Goal: Task Accomplishment & Management: Use online tool/utility

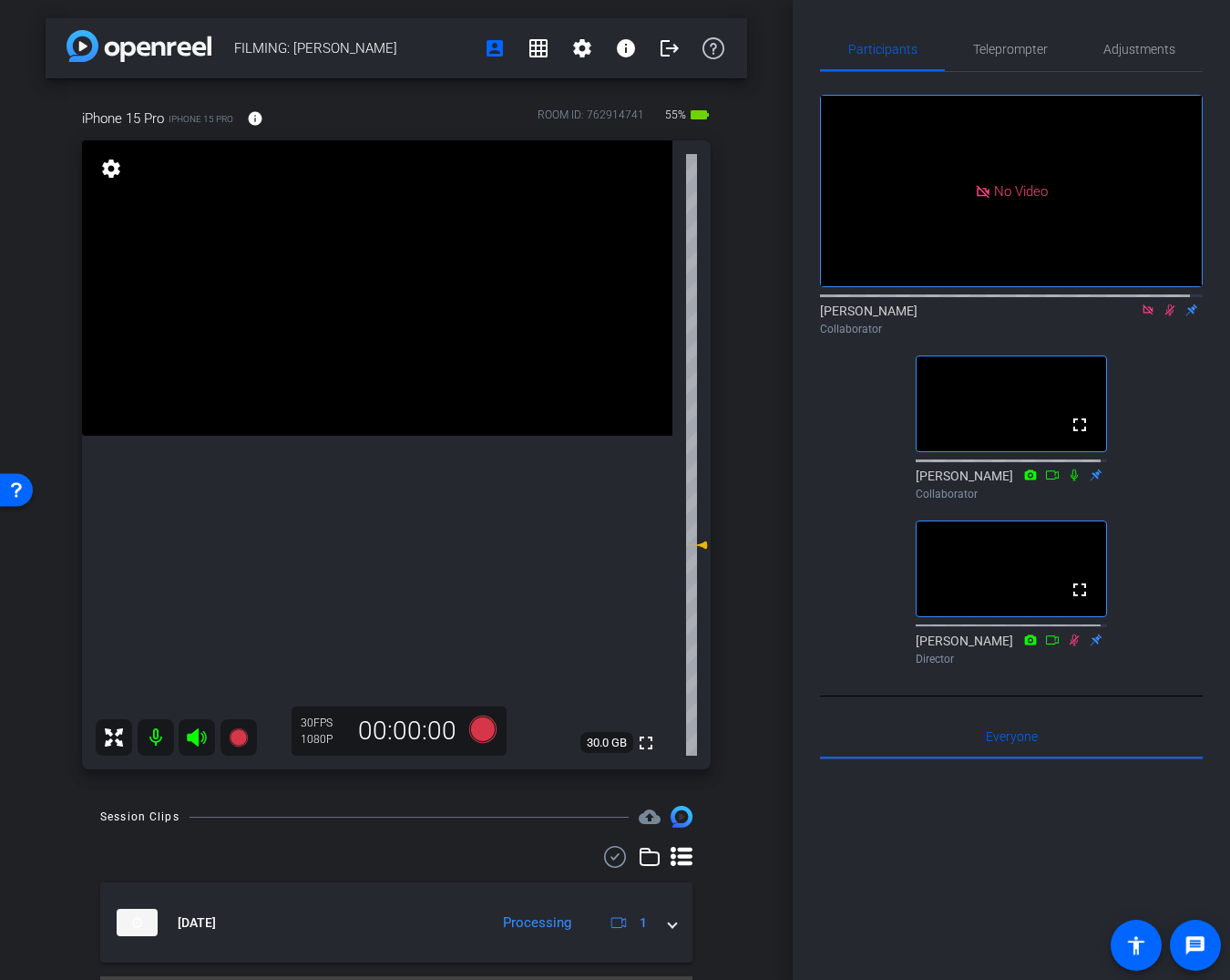
click at [1115, 386] on div "No Video [PERSON_NAME] Collaborator fullscreen [PERSON_NAME] Collaborator fulls…" at bounding box center [1012, 373] width 383 height 601
click at [1152, 374] on div "No Video [PERSON_NAME] Collaborator fullscreen [PERSON_NAME] Collaborator fulls…" at bounding box center [1012, 373] width 383 height 601
click at [1163, 317] on icon at bounding box center [1169, 309] width 14 height 13
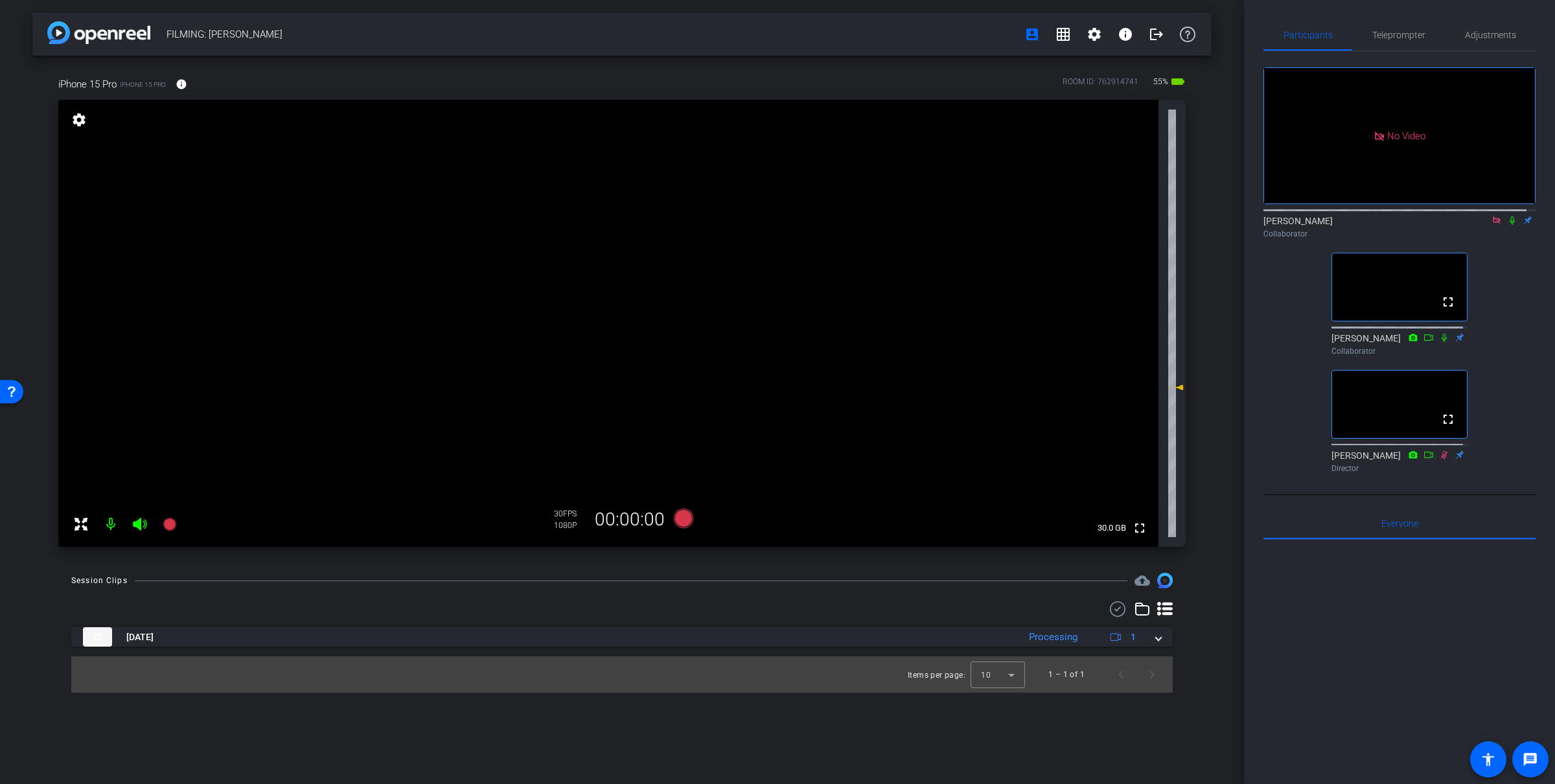
click at [1507, 225] on icon at bounding box center [1512, 220] width 10 height 9
click at [684, 520] on icon at bounding box center [684, 518] width 19 height 19
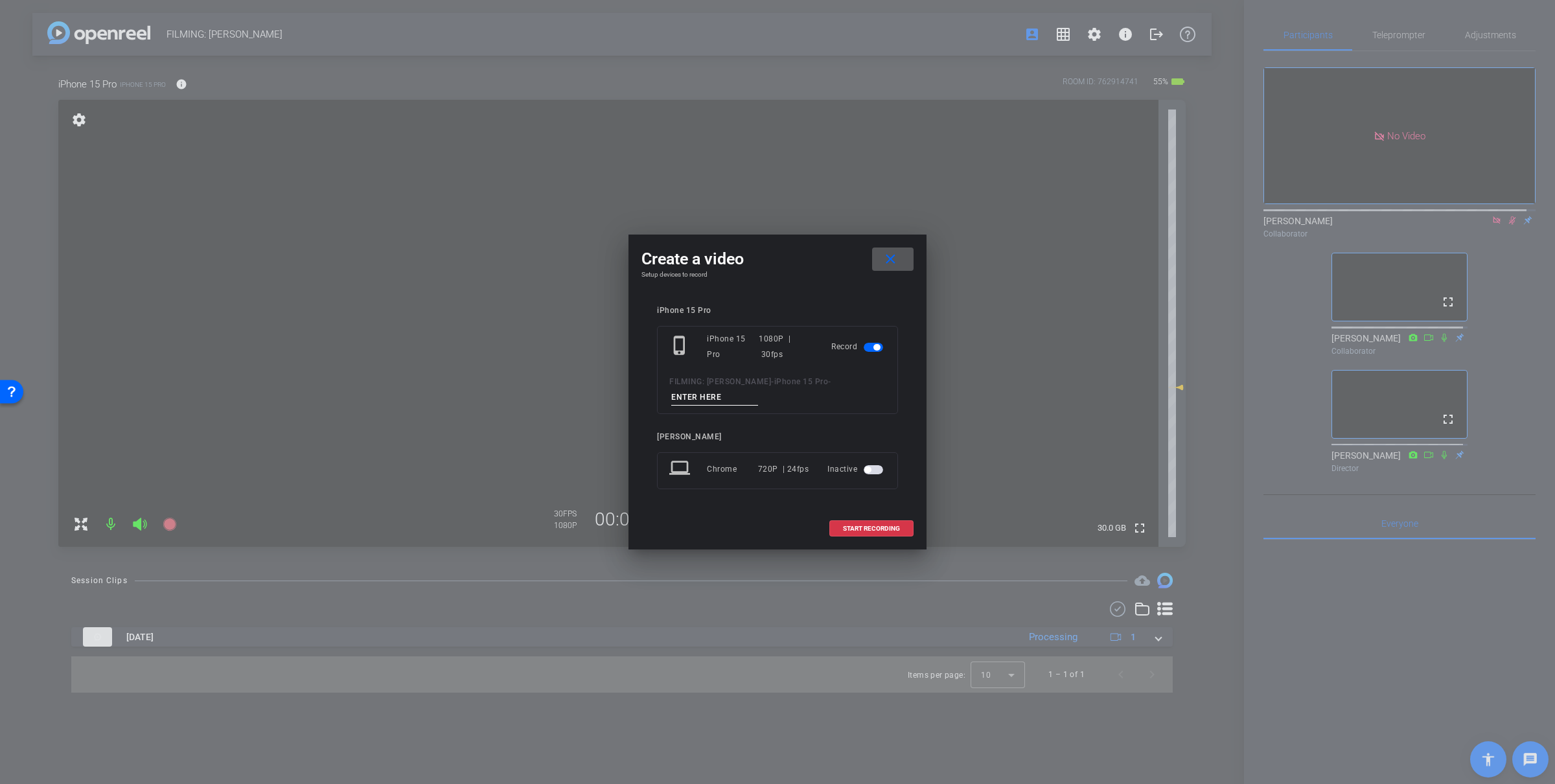
click at [700, 390] on input at bounding box center [715, 397] width 87 height 16
type input "vid 2"
click at [860, 530] on span "START RECORDING" at bounding box center [871, 528] width 57 height 6
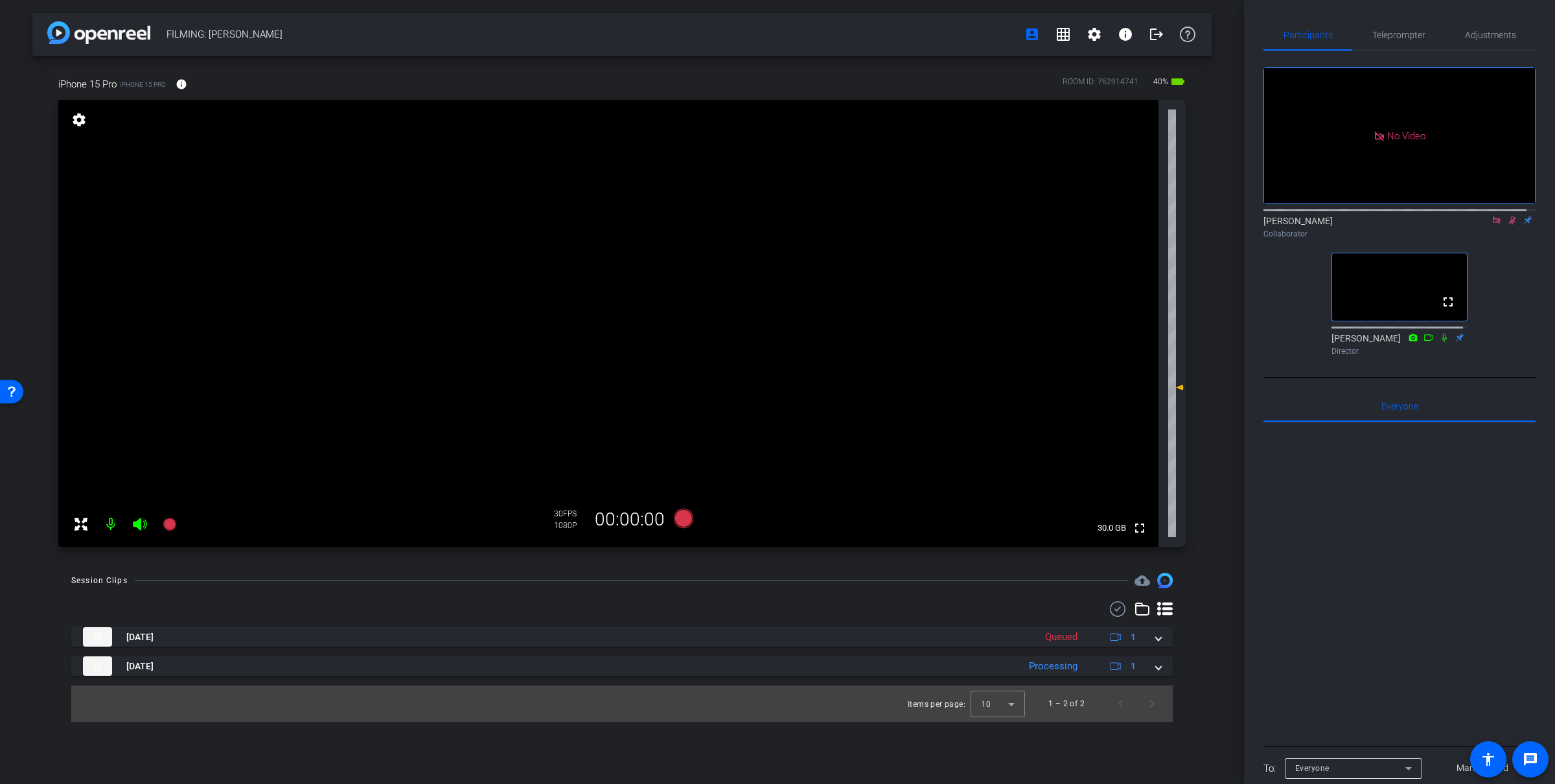
click at [1509, 225] on icon at bounding box center [1513, 220] width 7 height 8
click at [1507, 225] on icon at bounding box center [1512, 220] width 10 height 9
click at [1492, 225] on icon at bounding box center [1497, 220] width 10 height 9
click at [1476, 225] on icon at bounding box center [1481, 220] width 10 height 9
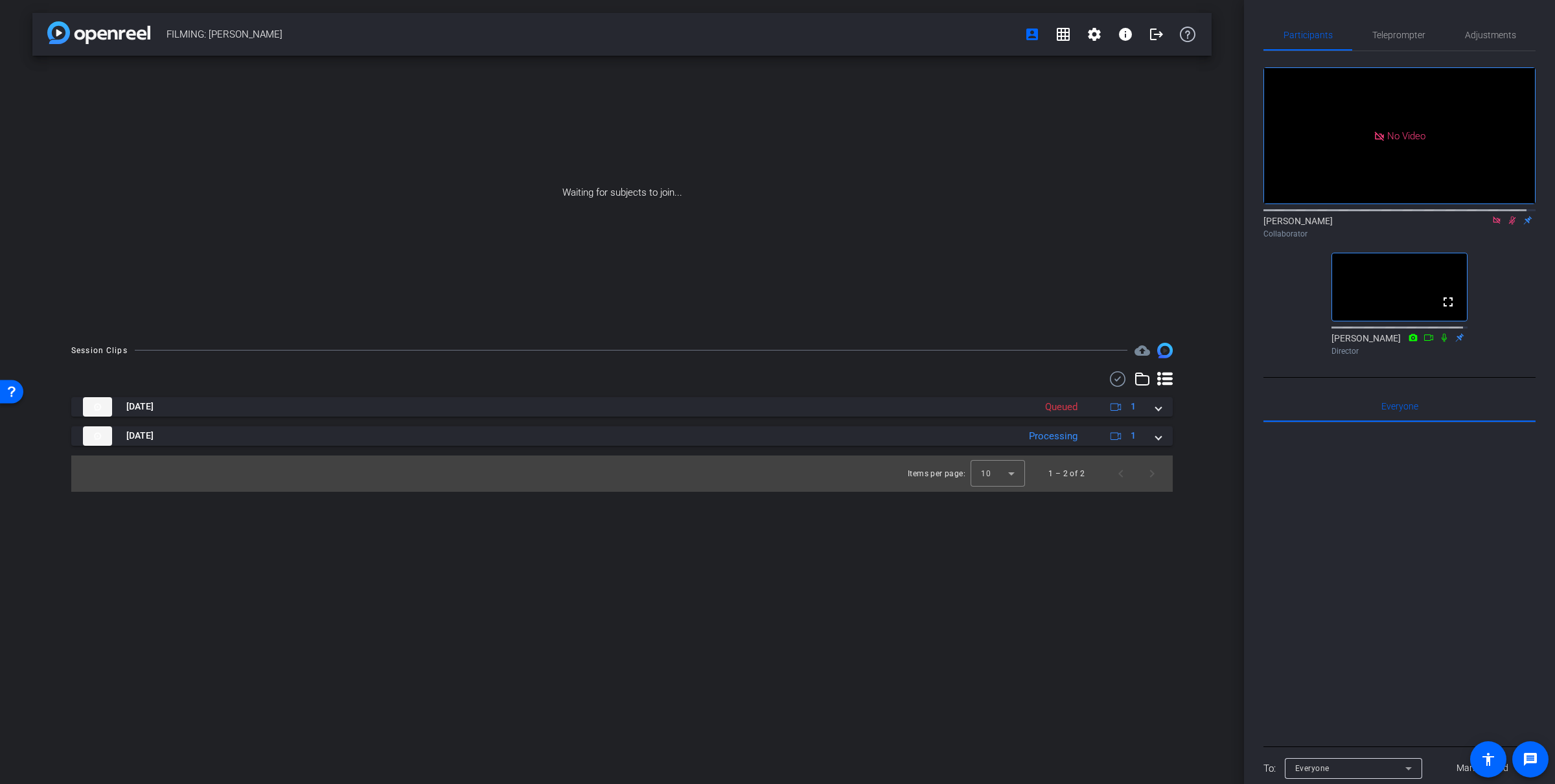
click at [1505, 226] on mat-icon at bounding box center [1513, 220] width 16 height 12
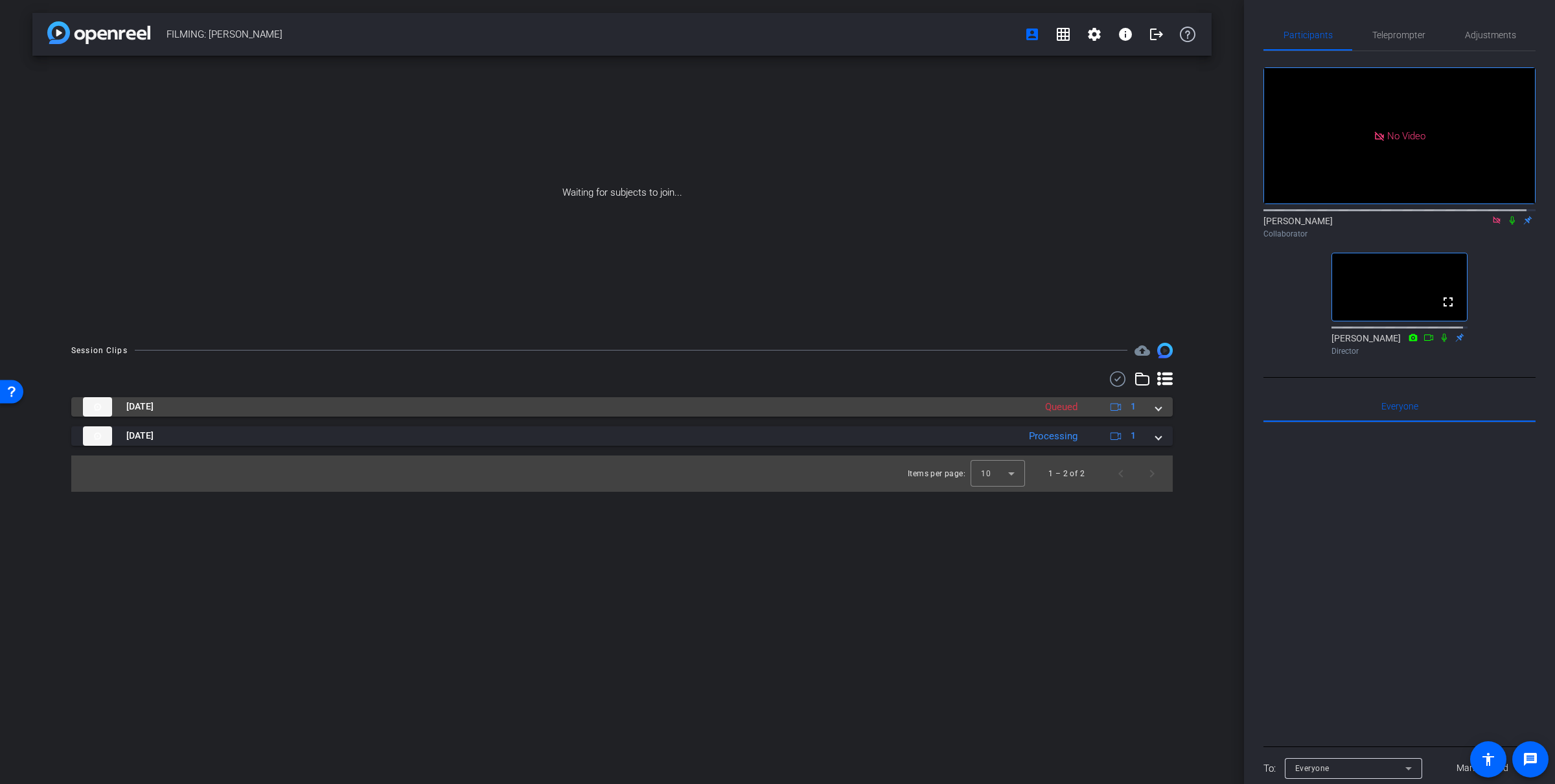
click at [388, 398] on mat-panel-title "[DATE]" at bounding box center [555, 406] width 945 height 19
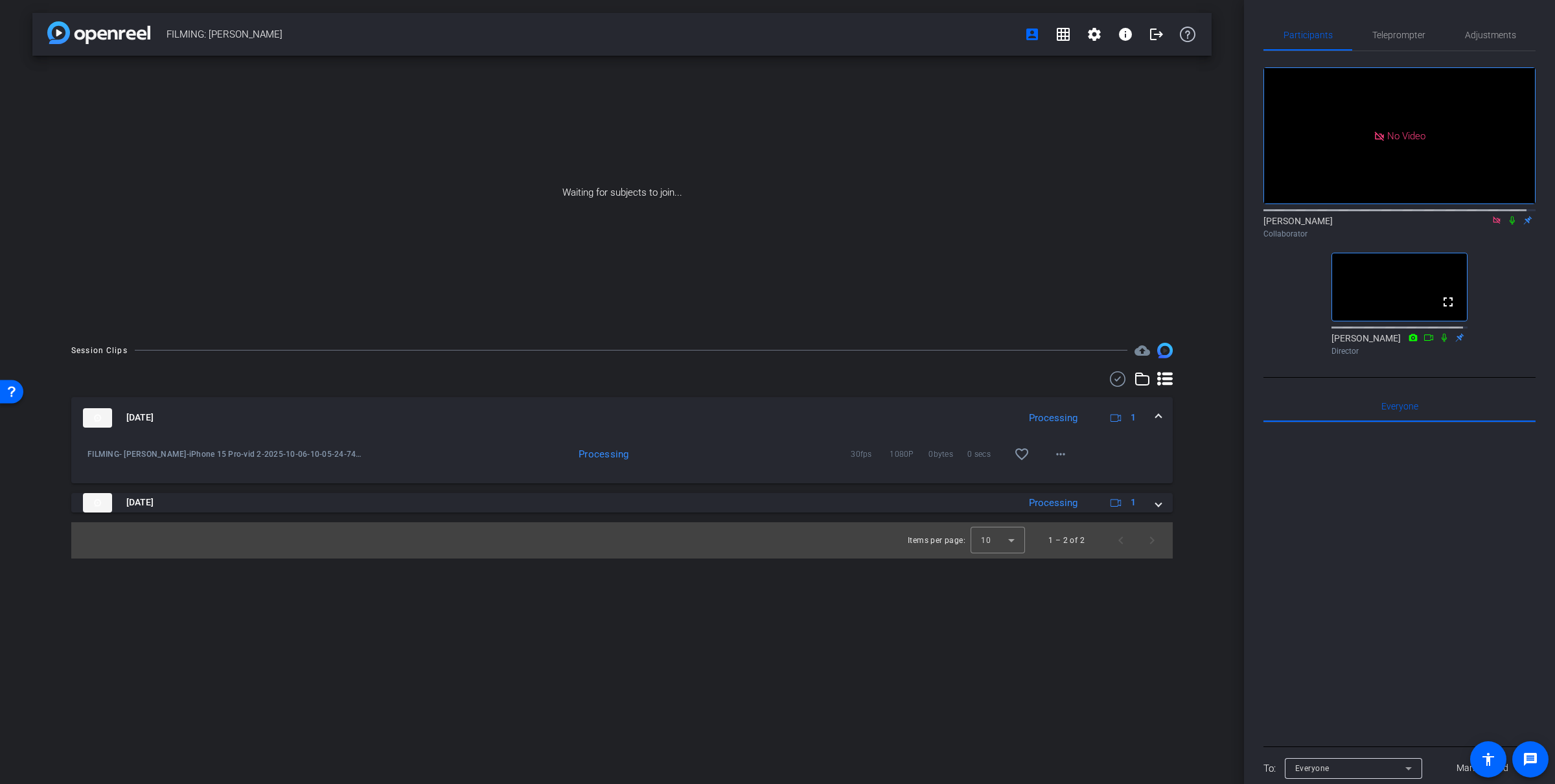
click at [1493, 224] on icon at bounding box center [1497, 220] width 7 height 7
click at [1492, 225] on icon at bounding box center [1497, 220] width 10 height 9
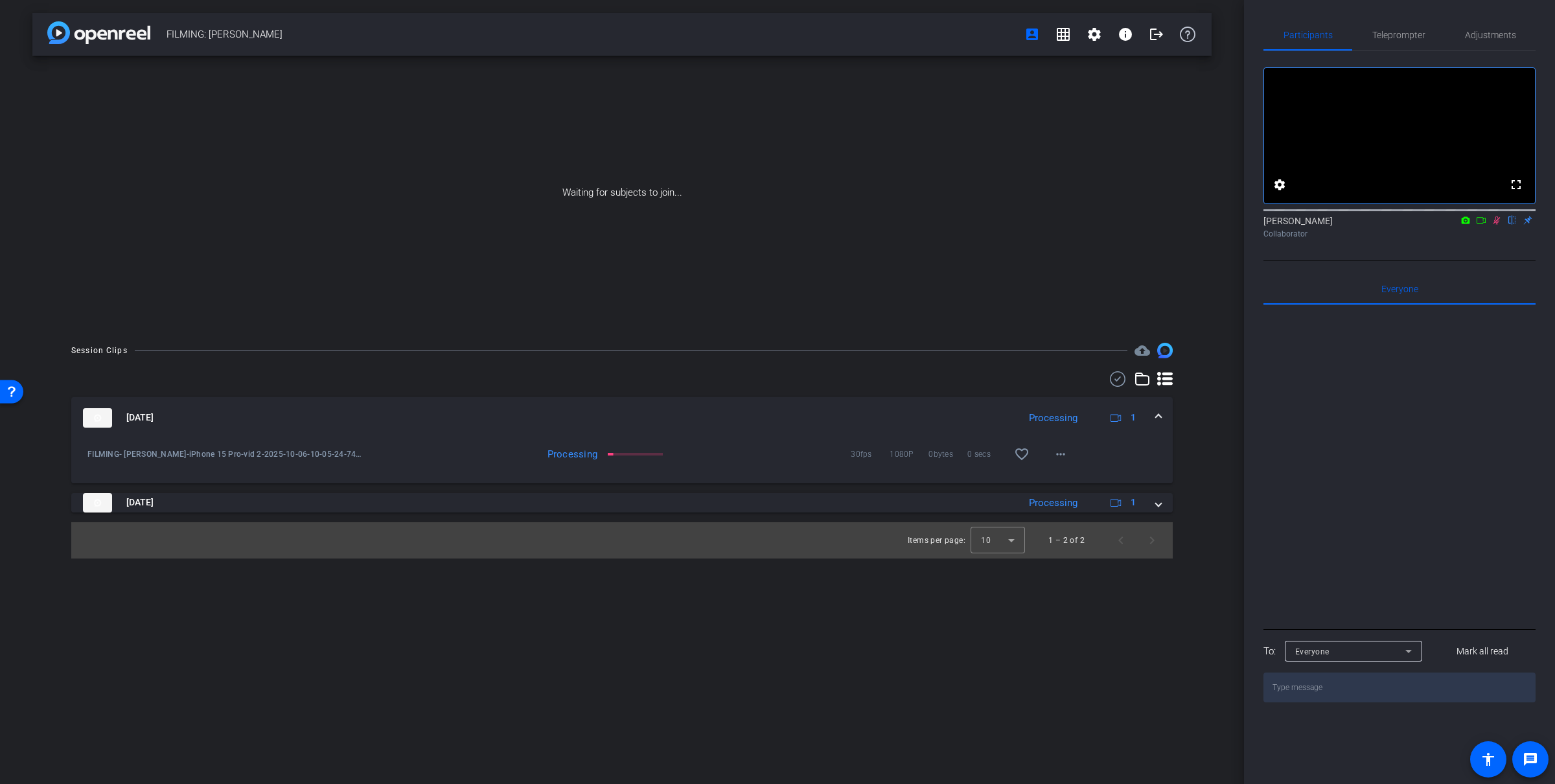
click at [1469, 224] on icon at bounding box center [1466, 220] width 8 height 7
click at [1463, 235] on div at bounding box center [778, 392] width 1555 height 784
click at [1480, 225] on icon at bounding box center [1481, 220] width 10 height 9
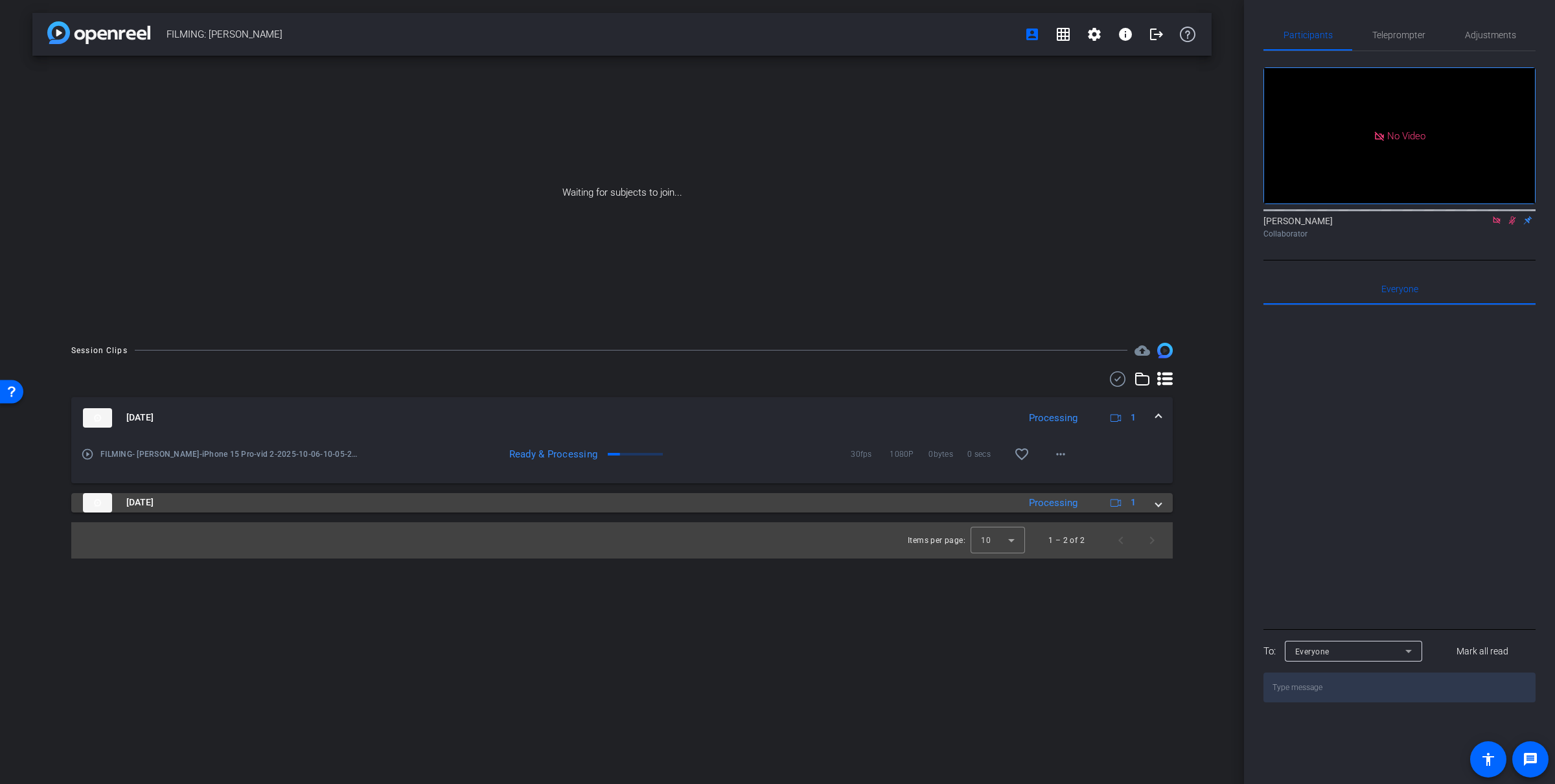
click at [1160, 507] on span at bounding box center [1159, 502] width 5 height 14
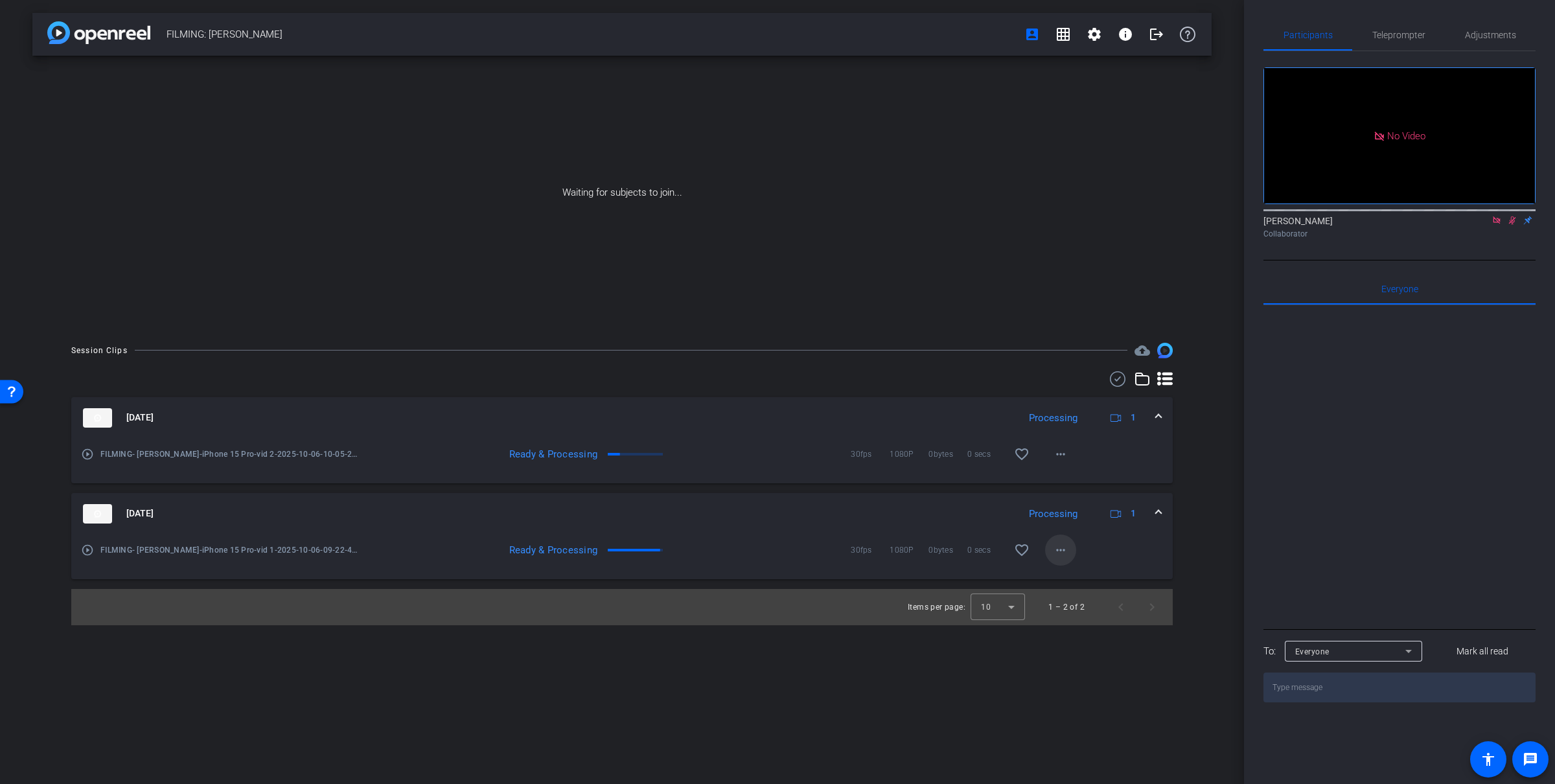
click at [1056, 551] on button "more_horiz" at bounding box center [1060, 549] width 31 height 31
